Goal: Find specific page/section: Find specific page/section

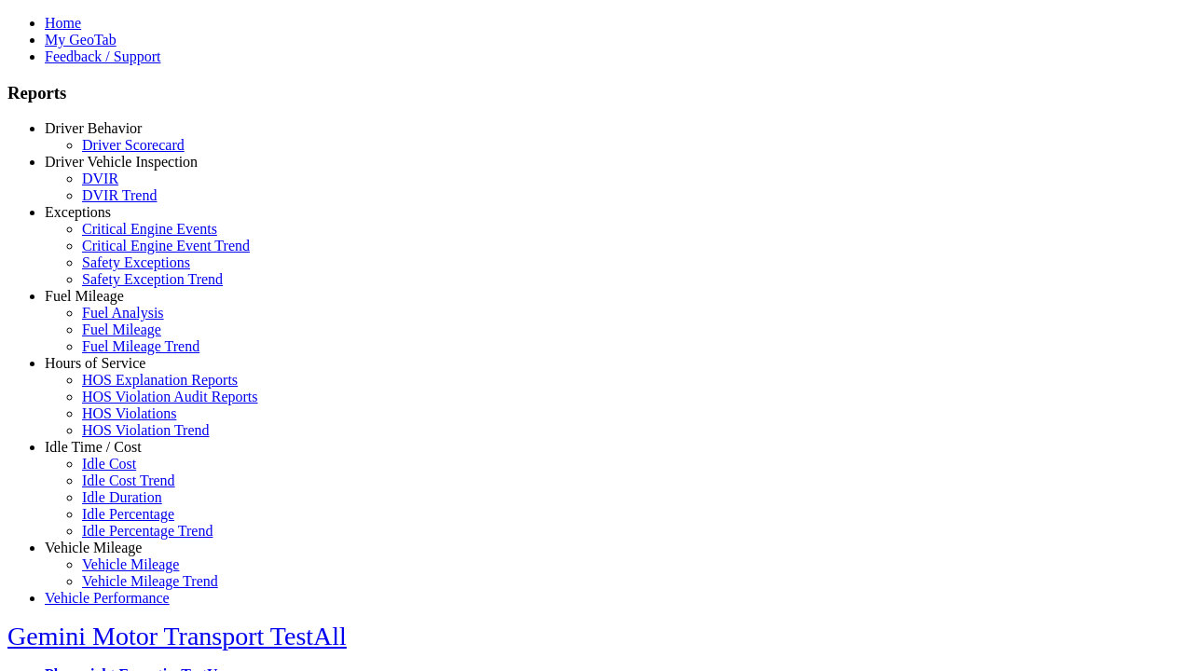
click at [107, 455] on link "Idle Time / Cost" at bounding box center [93, 447] width 97 height 16
click at [121, 523] on link "Idle Percentage Trend" at bounding box center [147, 531] width 131 height 16
type input "*********"
